Goal: Task Accomplishment & Management: Use online tool/utility

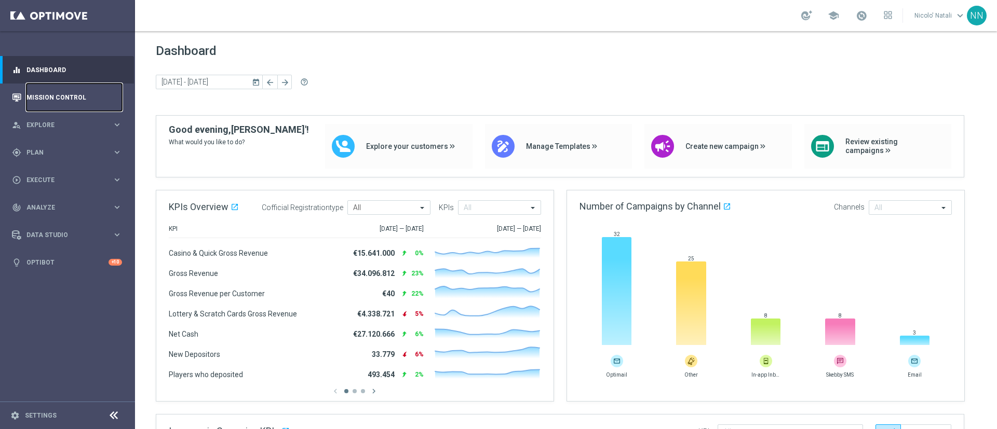
click at [47, 99] on link "Mission Control" at bounding box center [74, 98] width 96 height 28
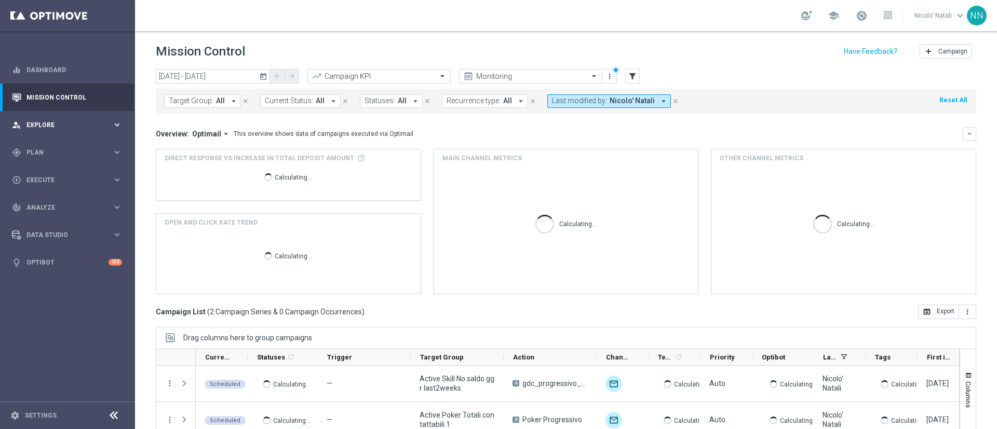
click at [49, 122] on span "Explore" at bounding box center [69, 125] width 86 height 6
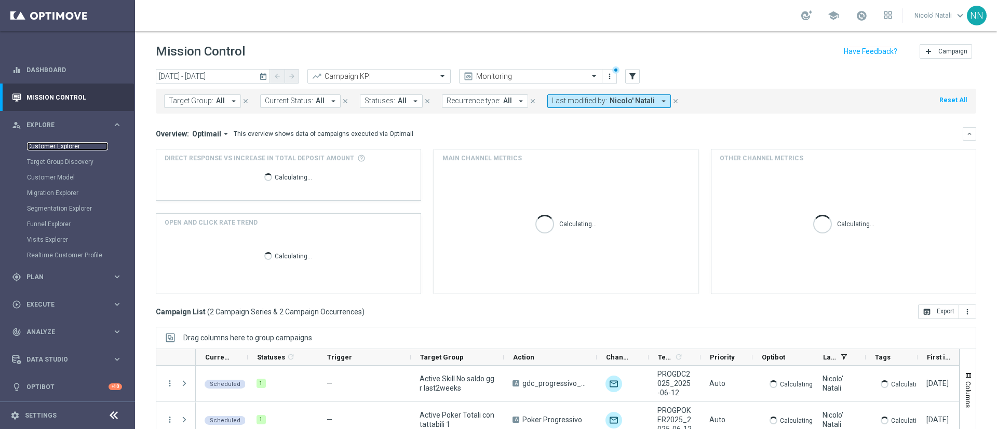
click at [46, 143] on link "Customer Explorer" at bounding box center [67, 146] width 81 height 8
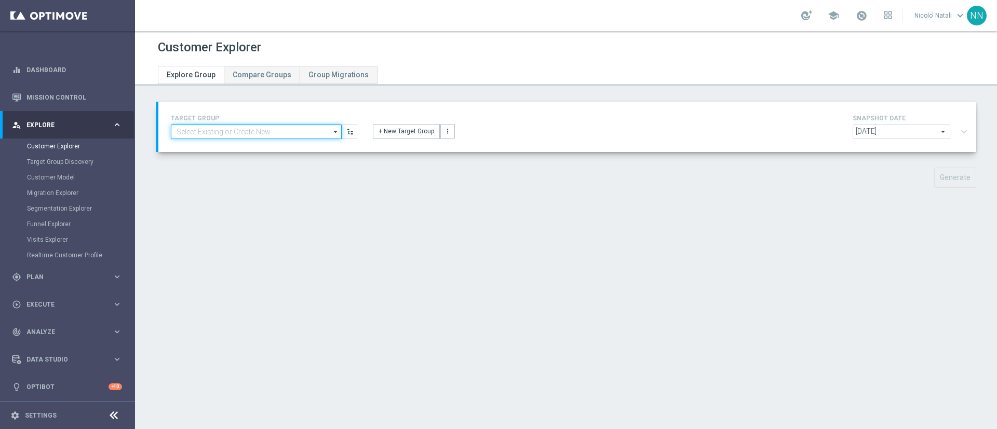
click at [228, 129] on input at bounding box center [256, 132] width 171 height 15
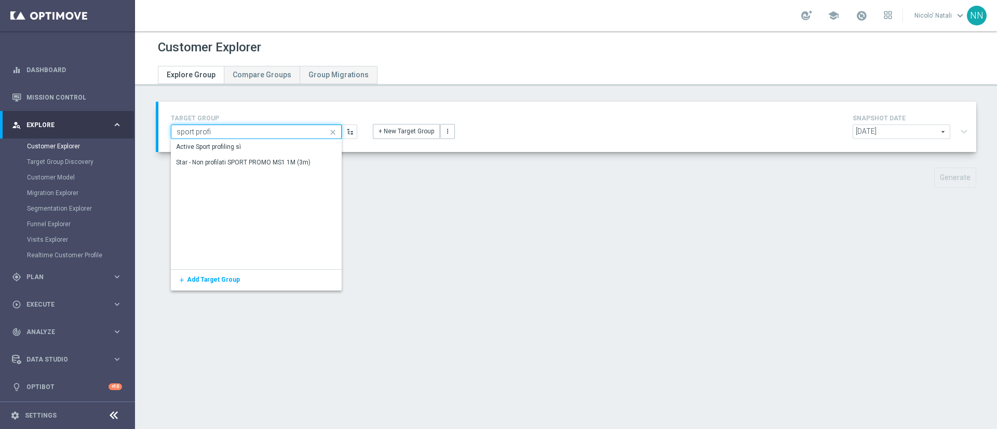
type input "sport profi"
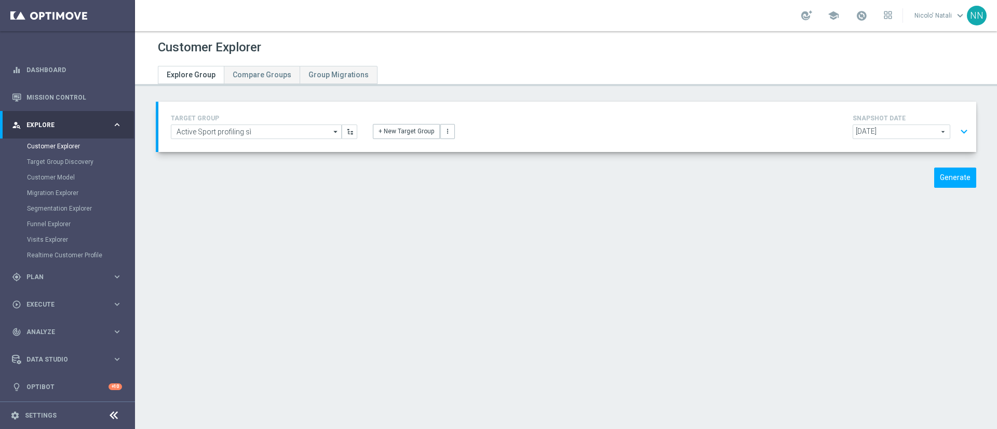
click at [908, 136] on span "[DATE]" at bounding box center [901, 131] width 97 height 13
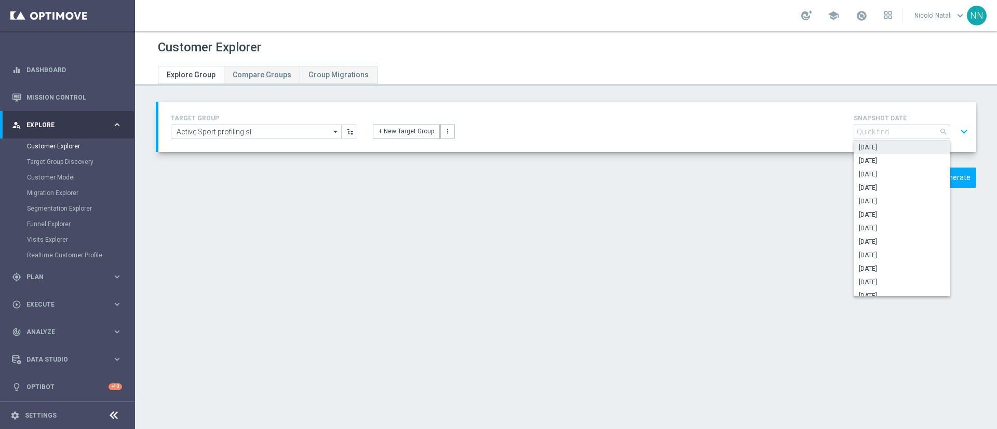
click at [757, 185] on div "Generate" at bounding box center [566, 178] width 836 height 20
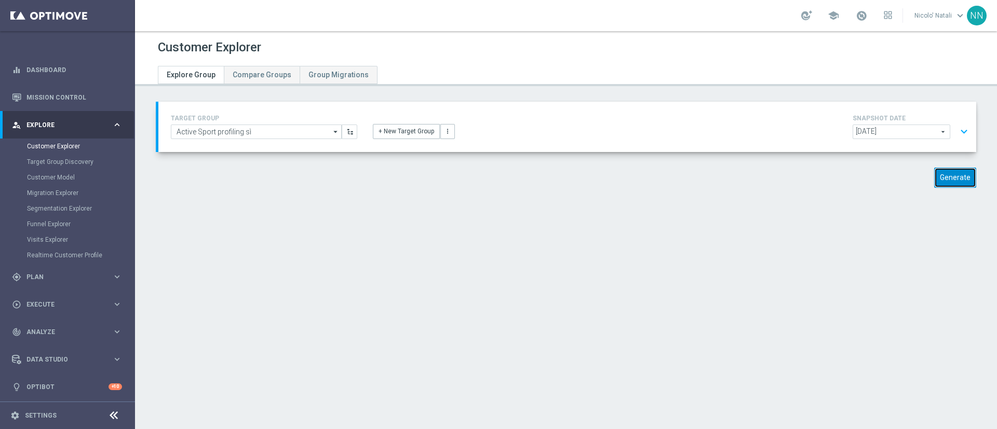
click at [940, 179] on button "Generate" at bounding box center [955, 178] width 42 height 20
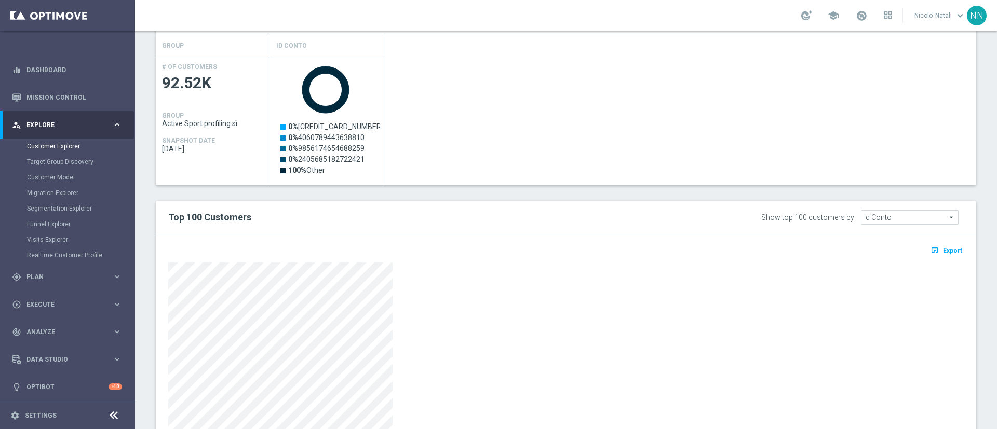
scroll to position [218, 0]
click at [937, 254] on button "open_in_browser Export" at bounding box center [946, 249] width 35 height 13
